Goal: Task Accomplishment & Management: Complete application form

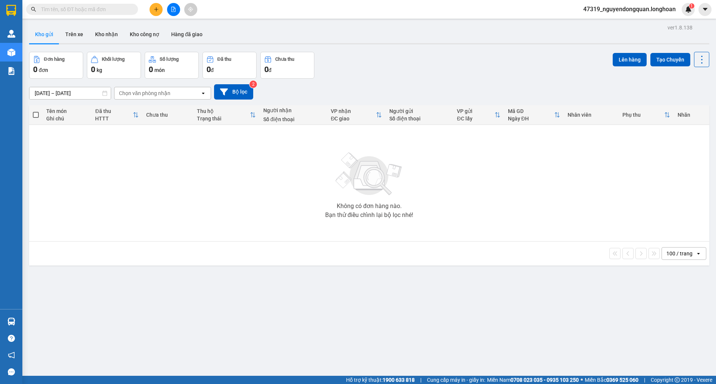
click at [157, 14] on button at bounding box center [156, 9] width 13 height 13
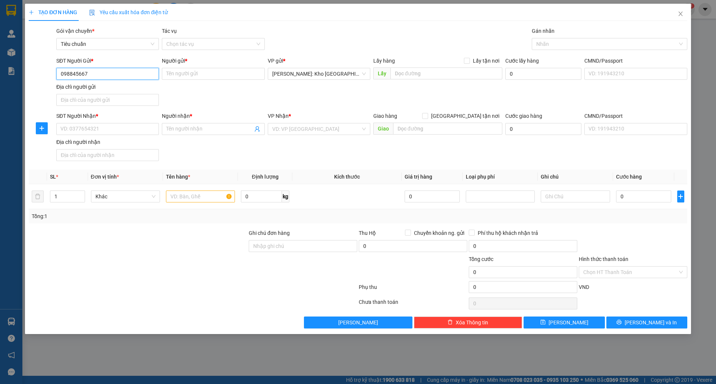
type input "0988456677"
click at [120, 87] on div "0988456677 - A TUẤN" at bounding box center [108, 89] width 94 height 8
type input "A TUẤN"
checkbox input "true"
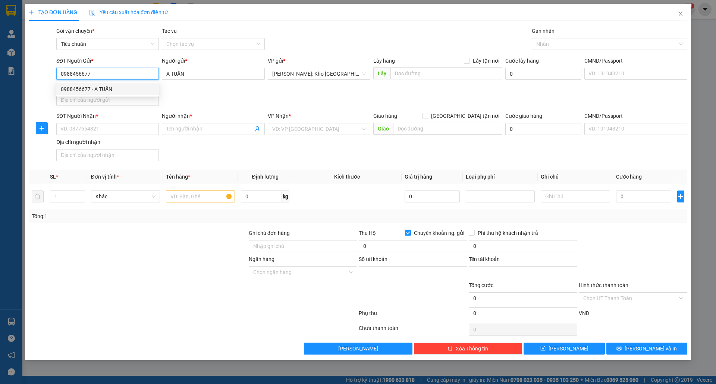
type input "0988456677"
type input "NGUYEN MINH TUAN"
type input "0988456677"
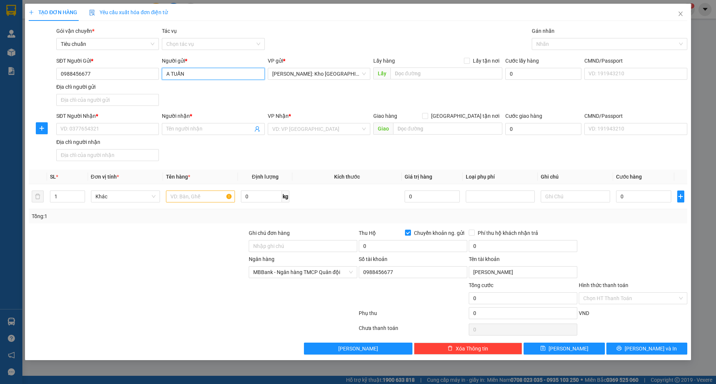
click at [221, 73] on input "A TUẤN" at bounding box center [213, 74] width 103 height 12
type input "A"
type input "x"
type input "XE ĐẠP ZBIKE"
click at [136, 131] on input "SĐT Người Nhận *" at bounding box center [107, 129] width 103 height 12
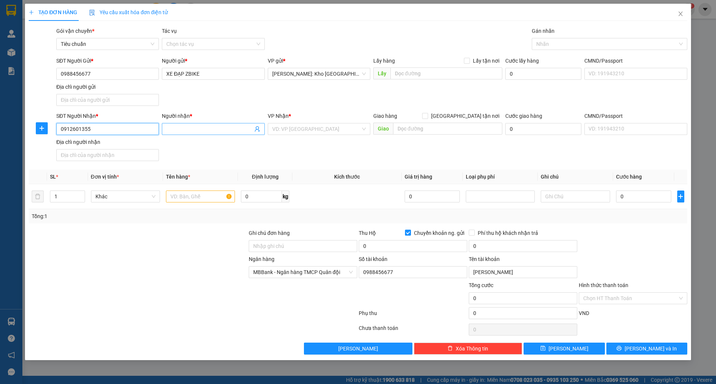
type input "0912601355"
click at [191, 135] on span at bounding box center [213, 129] width 103 height 12
type input "[PERSON_NAME]"
click at [313, 130] on input "search" at bounding box center [316, 129] width 88 height 11
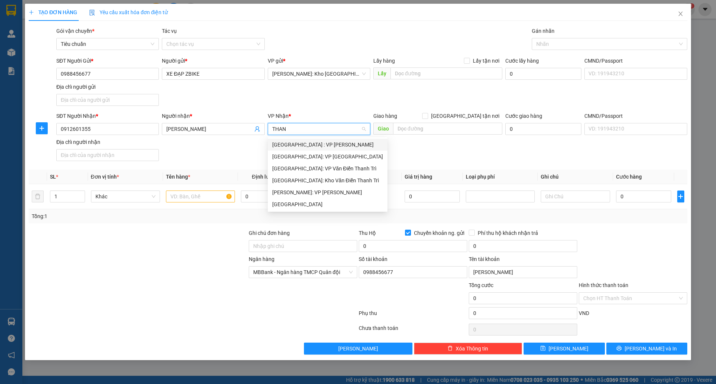
type input "THANH"
click at [315, 202] on div "[GEOGRAPHIC_DATA]" at bounding box center [327, 204] width 111 height 8
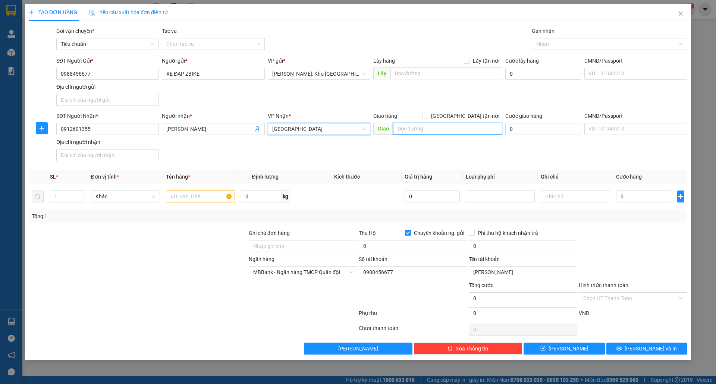
click at [407, 125] on input "text" at bounding box center [447, 129] width 109 height 12
type input "g"
type input "T"
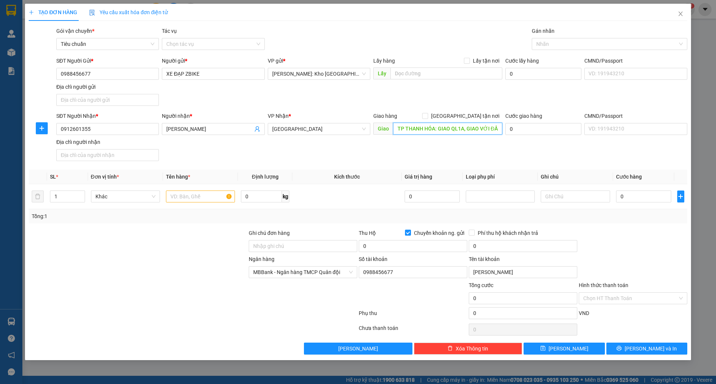
click at [494, 133] on input "TP THANH HÓA: GIAO QL1A, GIAO VỚI ĐẦU ĐƯỜNG" at bounding box center [447, 129] width 109 height 12
drag, startPoint x: 477, startPoint y: 129, endPoint x: 466, endPoint y: 129, distance: 10.1
click at [466, 129] on input "TP THANH HÓA: GIAO QL1A, GIAO VỚI ĐẦU ĐƯỜNG" at bounding box center [447, 129] width 109 height 12
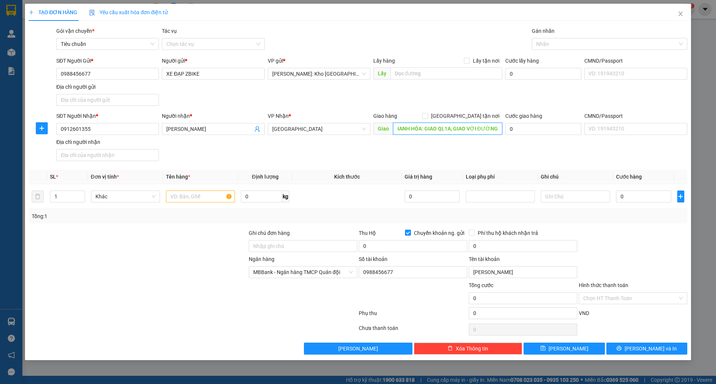
click at [497, 129] on input "TP THANH HÓA: GIAO QL1A, GIAO VỚI ĐƯỜNG" at bounding box center [447, 129] width 109 height 12
type input "TP THANH HÓA: GIAO QL1A, GIAO VỚI ĐƯỜNG [PERSON_NAME], [GEOGRAPHIC_DATA], [GEOG…"
click at [178, 199] on input "text" at bounding box center [200, 197] width 69 height 12
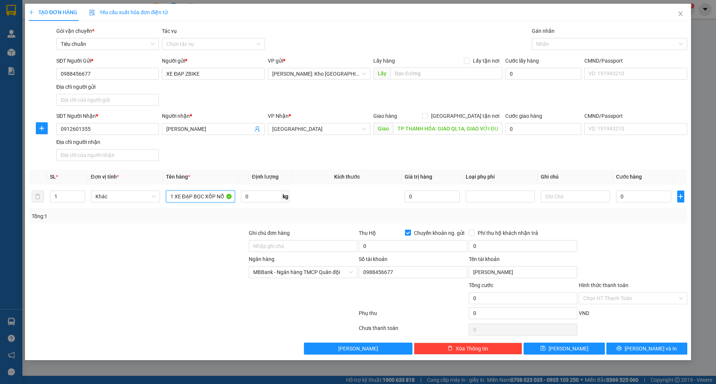
type input "1 XE ĐẠP BỌC XỐP NỔ"
click at [628, 201] on input "0" at bounding box center [644, 197] width 56 height 12
type input "2"
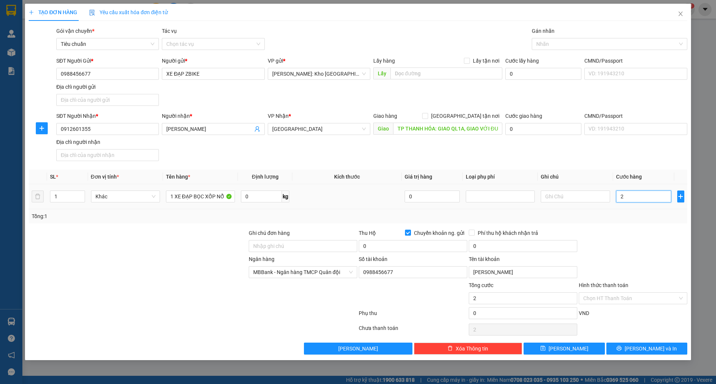
type input "26"
type input "260"
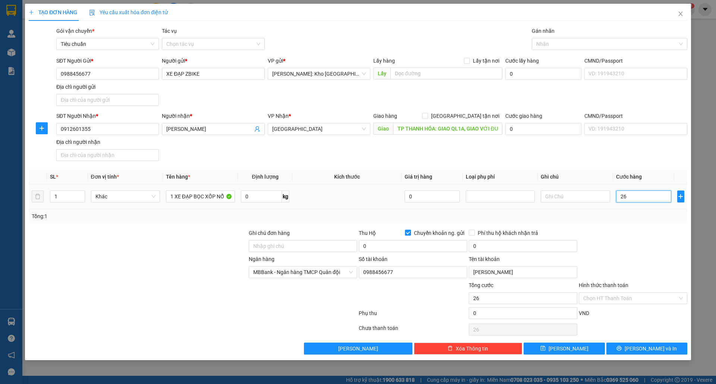
type input "260"
type input "2.600"
type input "26.000"
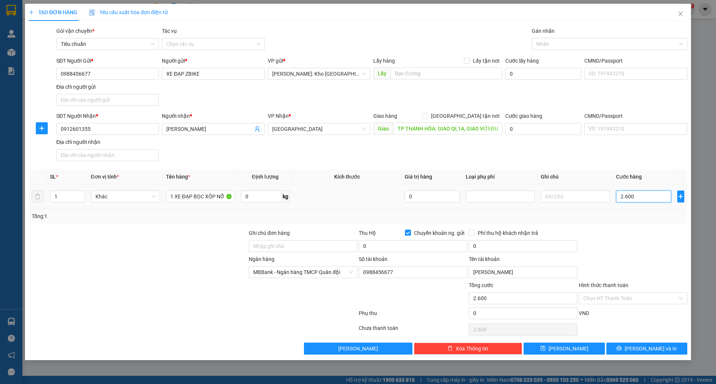
type input "26.000"
type input "260.000"
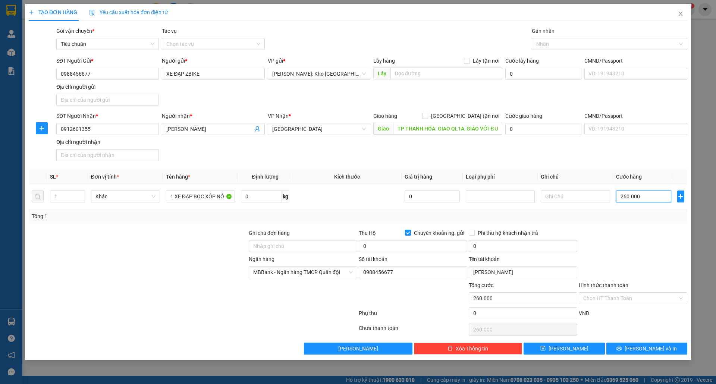
type input "260.000"
click at [648, 199] on input "260.000" at bounding box center [644, 197] width 56 height 12
click at [379, 244] on input "0" at bounding box center [413, 246] width 109 height 12
drag, startPoint x: 387, startPoint y: 248, endPoint x: 351, endPoint y: 250, distance: 35.5
click at [351, 250] on div "Ghi chú đơn hàng Thu Hộ Chuyển khoản ng. gửi 15.000.000 Phí thu hộ khách nhận t…" at bounding box center [358, 242] width 661 height 26
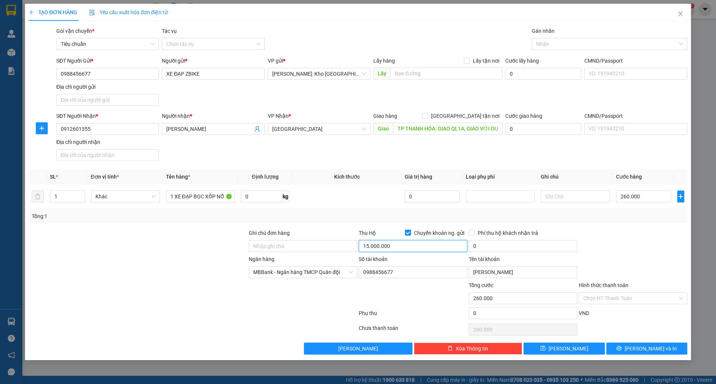
click at [399, 249] on input "15.000.000" at bounding box center [413, 246] width 109 height 12
drag, startPoint x: 399, startPoint y: 249, endPoint x: 365, endPoint y: 249, distance: 33.6
click at [365, 249] on input "15.000.000" at bounding box center [413, 246] width 109 height 12
type input "14.760.000"
click at [500, 247] on input "0" at bounding box center [523, 246] width 109 height 12
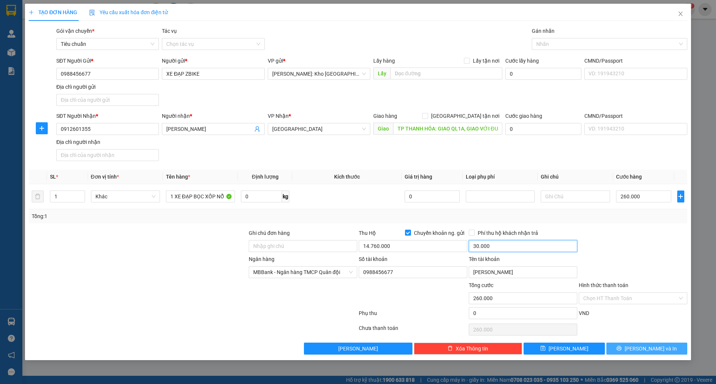
type input "30.000"
click at [622, 351] on icon "printer" at bounding box center [619, 348] width 5 height 5
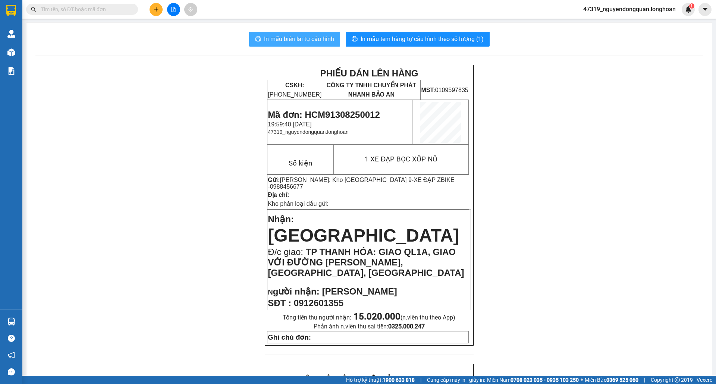
click at [283, 42] on span "In mẫu biên lai tự cấu hình" at bounding box center [299, 38] width 70 height 9
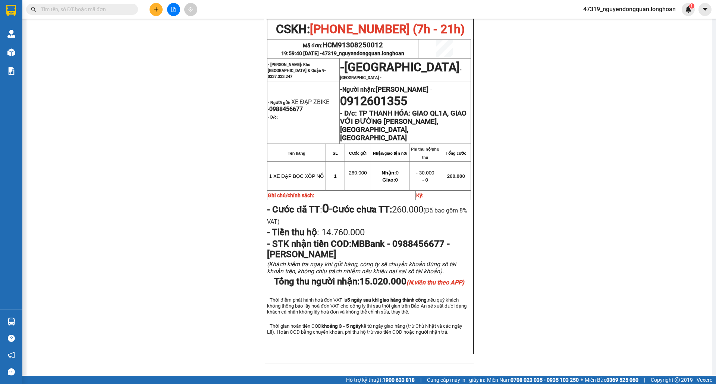
scroll to position [291, 0]
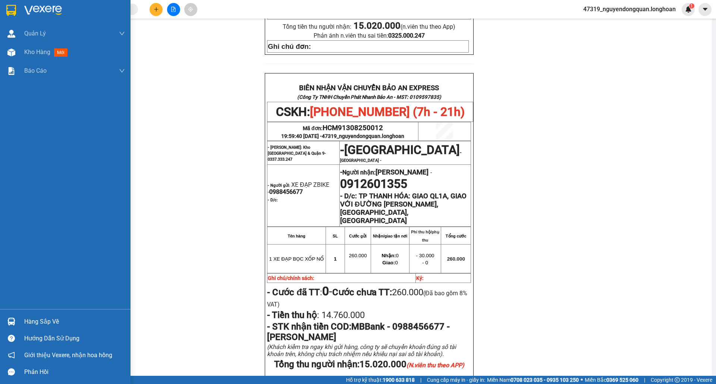
click at [12, 4] on div at bounding box center [11, 10] width 13 height 13
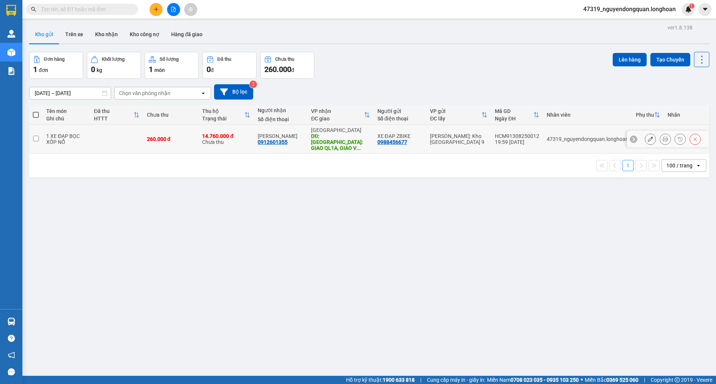
click at [648, 137] on icon at bounding box center [650, 139] width 5 height 5
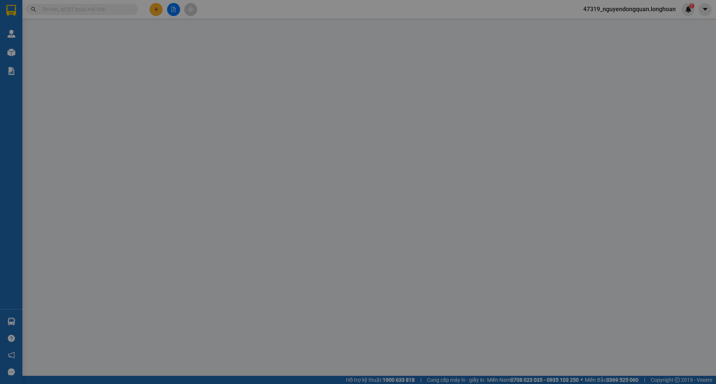
type input "0988456677"
type input "XE ĐẠP ZBIKE"
type input "0912601355"
type input "[PERSON_NAME]"
type input "TP THANH HÓA: GIAO QL1A, GIAO VỚI ĐƯỜNG [PERSON_NAME], [GEOGRAPHIC_DATA], [GEOG…"
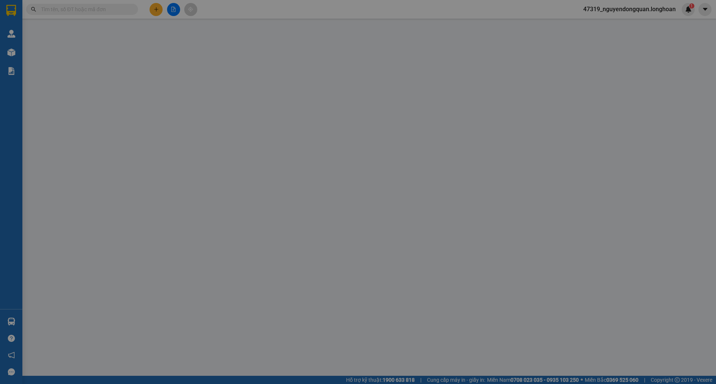
type input "260.000"
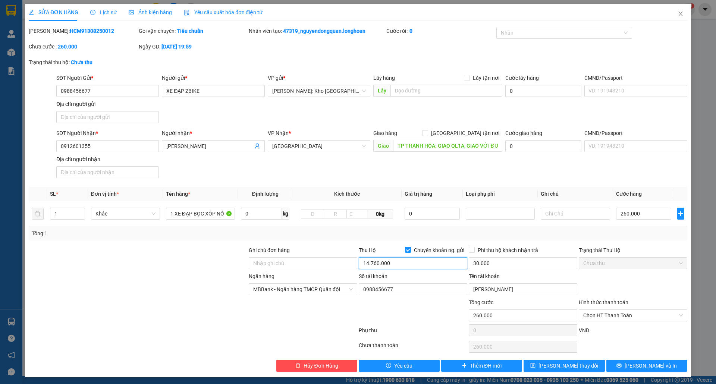
click at [375, 263] on input "14.760.000" at bounding box center [413, 263] width 109 height 12
click at [372, 265] on input "14.760.000" at bounding box center [413, 263] width 109 height 12
type input "14.740.000"
click at [620, 366] on button "Lưu và In" at bounding box center [647, 366] width 81 height 12
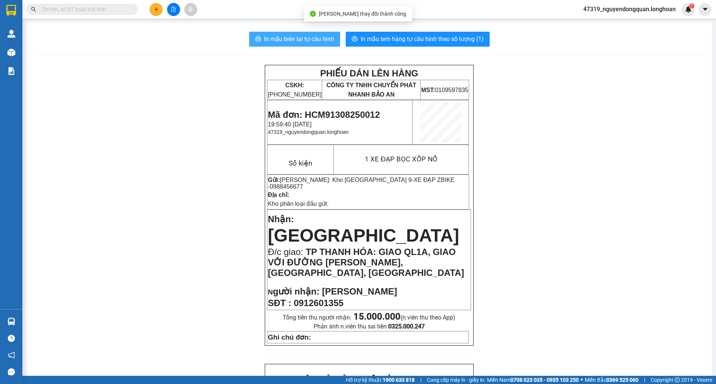
click at [304, 44] on span "In mẫu biên lai tự cấu hình" at bounding box center [299, 38] width 70 height 9
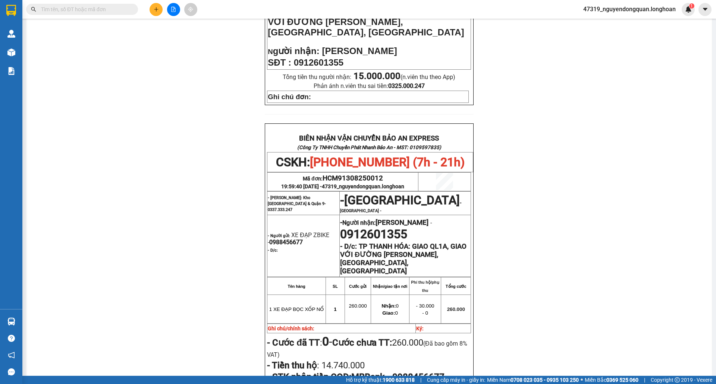
scroll to position [374, 0]
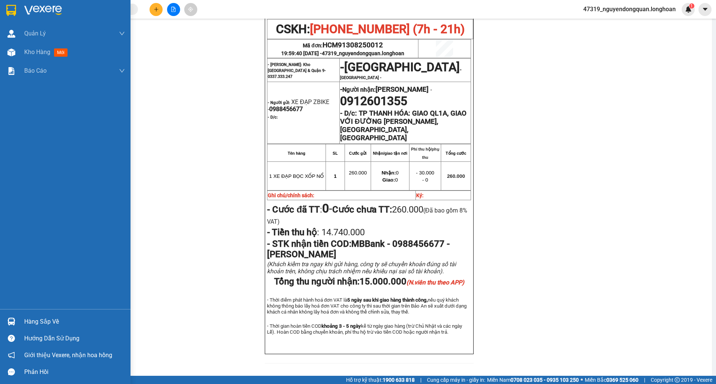
click at [7, 11] on img at bounding box center [11, 10] width 10 height 11
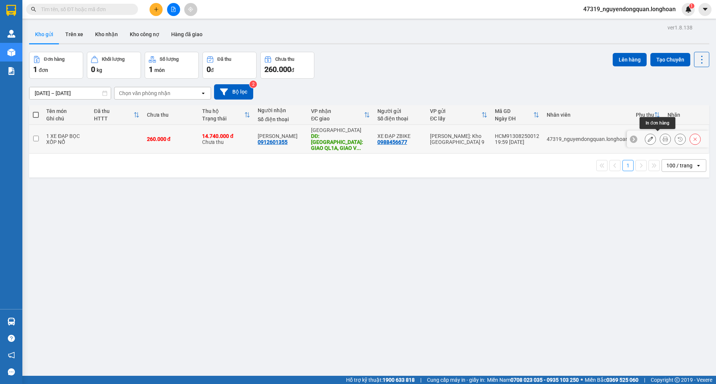
click at [661, 134] on button at bounding box center [666, 139] width 10 height 13
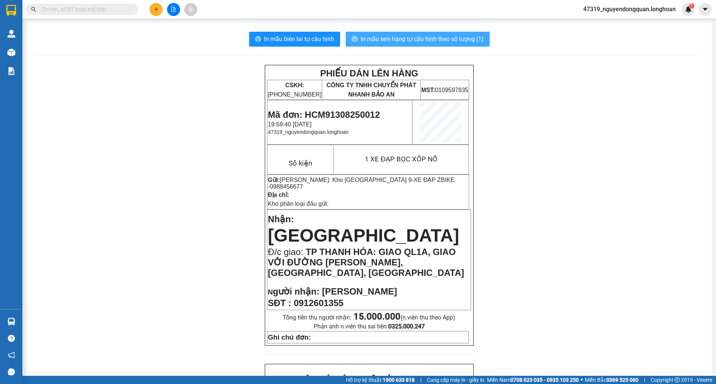
click at [417, 41] on span "In mẫu tem hàng tự cấu hình theo số lượng (1)" at bounding box center [422, 38] width 123 height 9
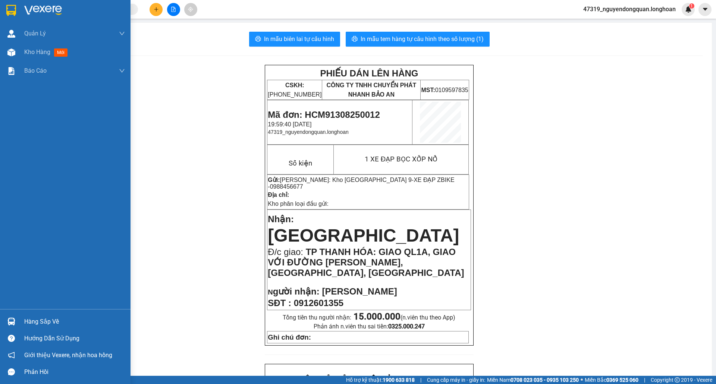
click at [0, 4] on div at bounding box center [65, 12] width 131 height 24
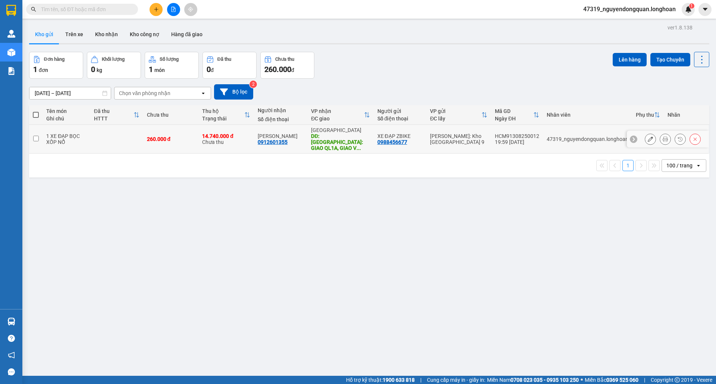
click at [661, 138] on button at bounding box center [666, 139] width 10 height 13
